Goal: Find specific page/section: Find specific page/section

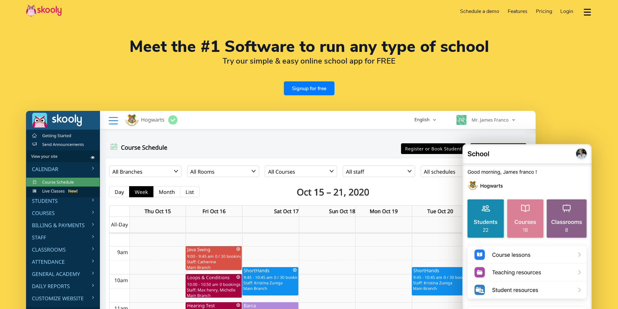
select select "en"
select select "91"
select select "[GEOGRAPHIC_DATA]"
select select "[GEOGRAPHIC_DATA]/[GEOGRAPHIC_DATA]"
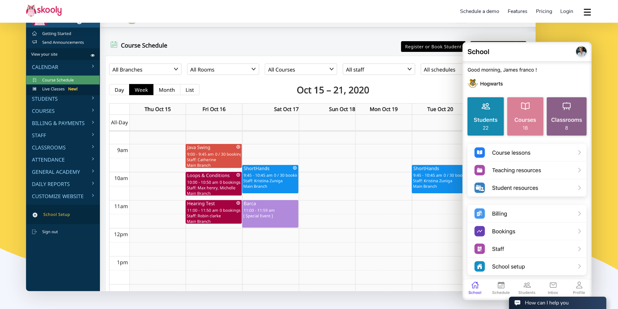
scroll to position [130, 0]
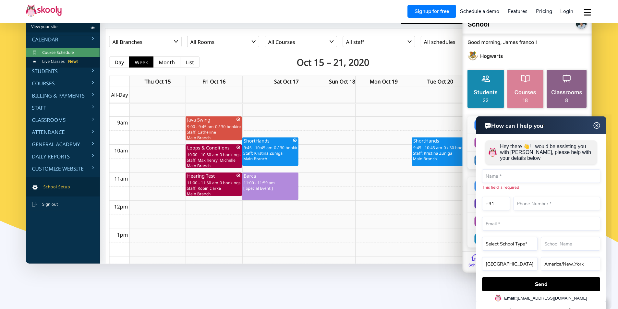
click at [475, 85] on img at bounding box center [527, 143] width 130 height 262
click at [594, 124] on img at bounding box center [596, 126] width 12 height 8
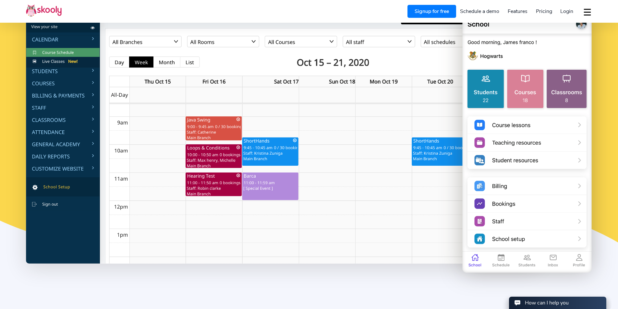
click at [63, 67] on img at bounding box center [280, 122] width 509 height 282
click at [92, 73] on img at bounding box center [280, 122] width 509 height 282
click at [94, 70] on img at bounding box center [280, 122] width 509 height 282
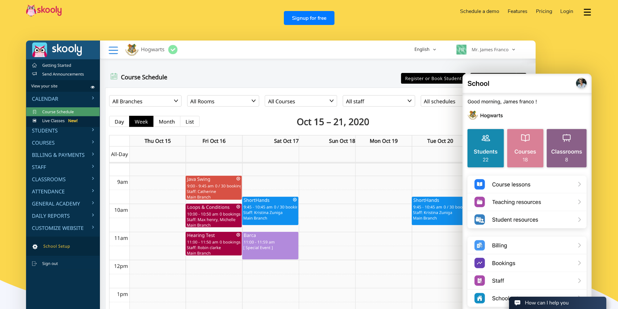
scroll to position [0, 0]
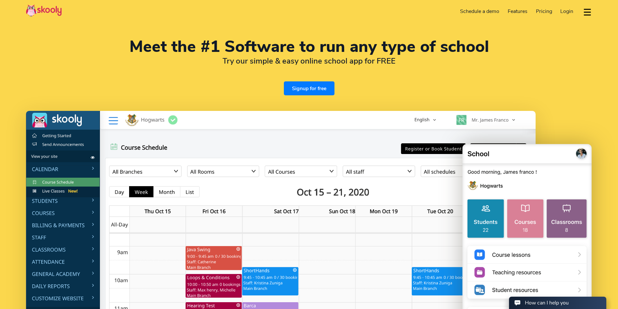
click at [586, 11] on button "dropdown menu" at bounding box center [586, 12] width 9 height 15
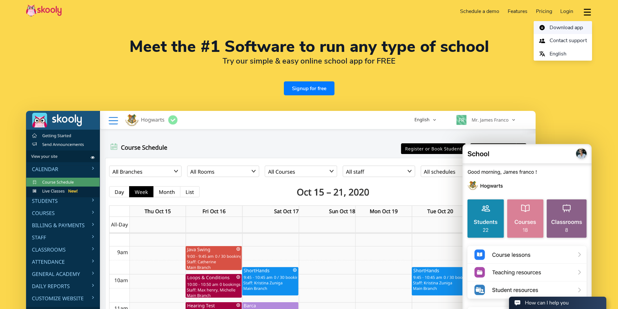
click at [541, 26] on img at bounding box center [541, 27] width 6 height 6
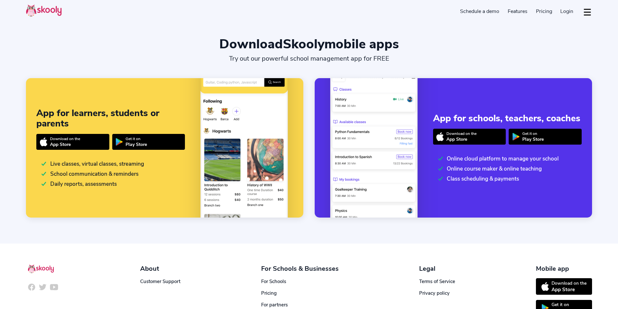
select select "en"
select select "91"
select select "[GEOGRAPHIC_DATA]"
select select "[GEOGRAPHIC_DATA]/[GEOGRAPHIC_DATA]"
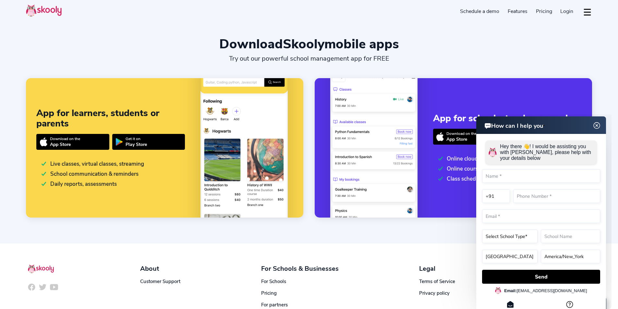
click at [594, 124] on img at bounding box center [596, 126] width 12 height 8
